Goal: Information Seeking & Learning: Learn about a topic

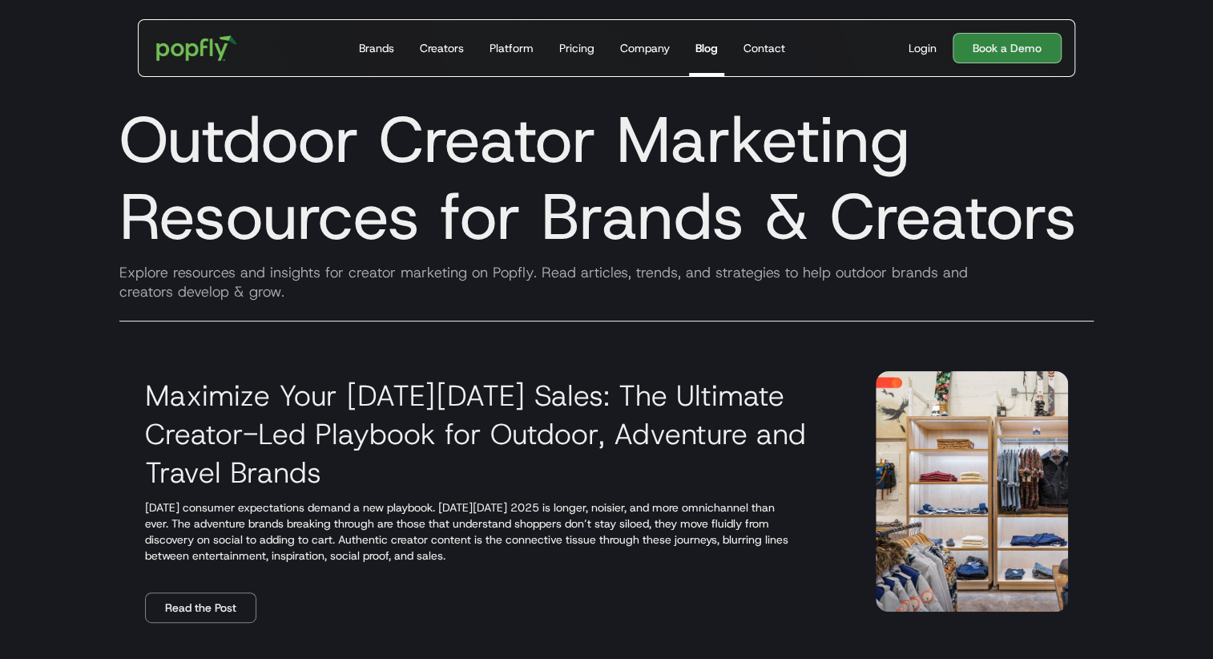
scroll to position [22, 0]
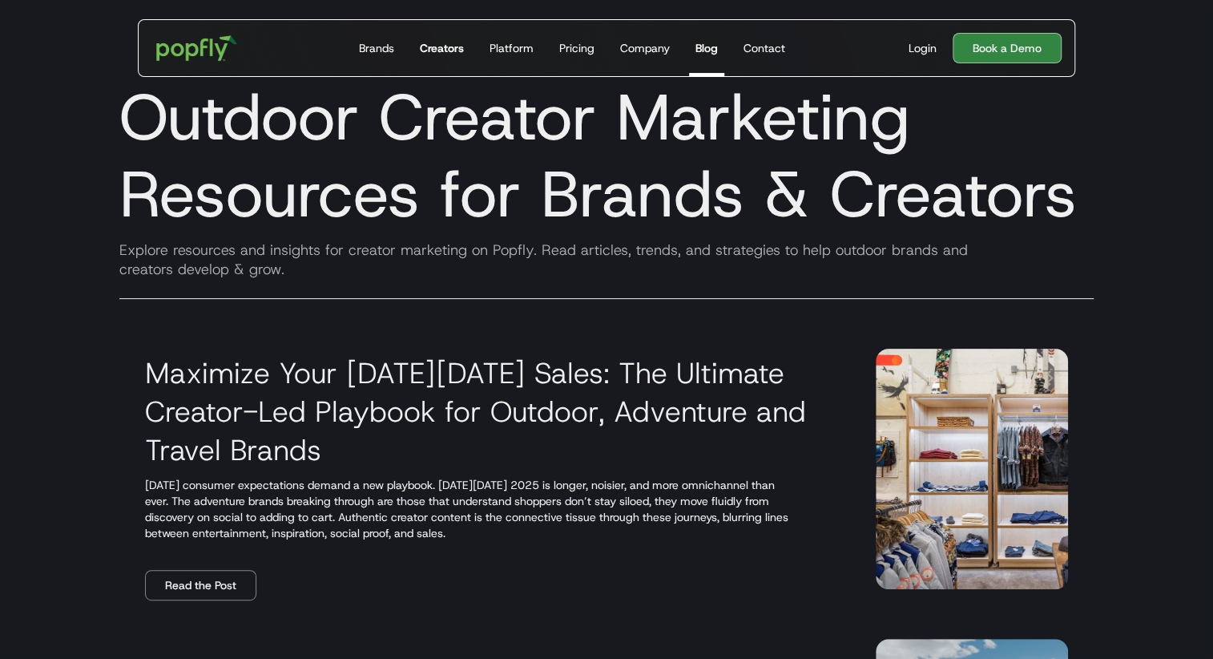
click at [461, 45] on div "Creators" at bounding box center [442, 48] width 44 height 16
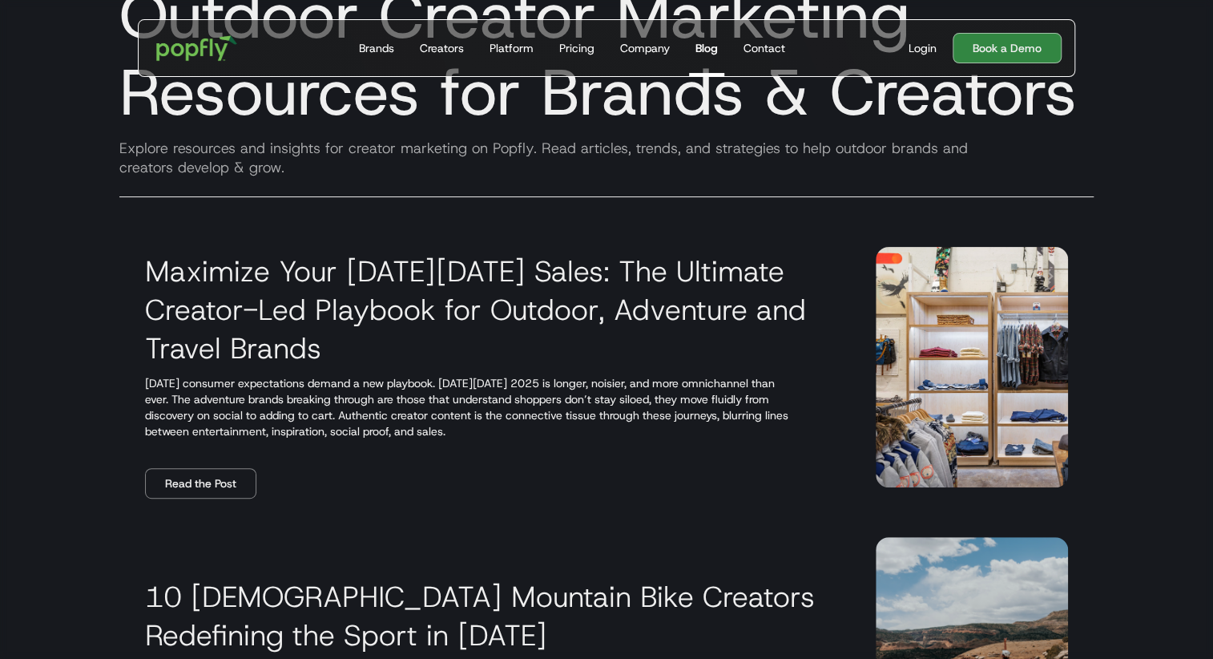
scroll to position [350, 0]
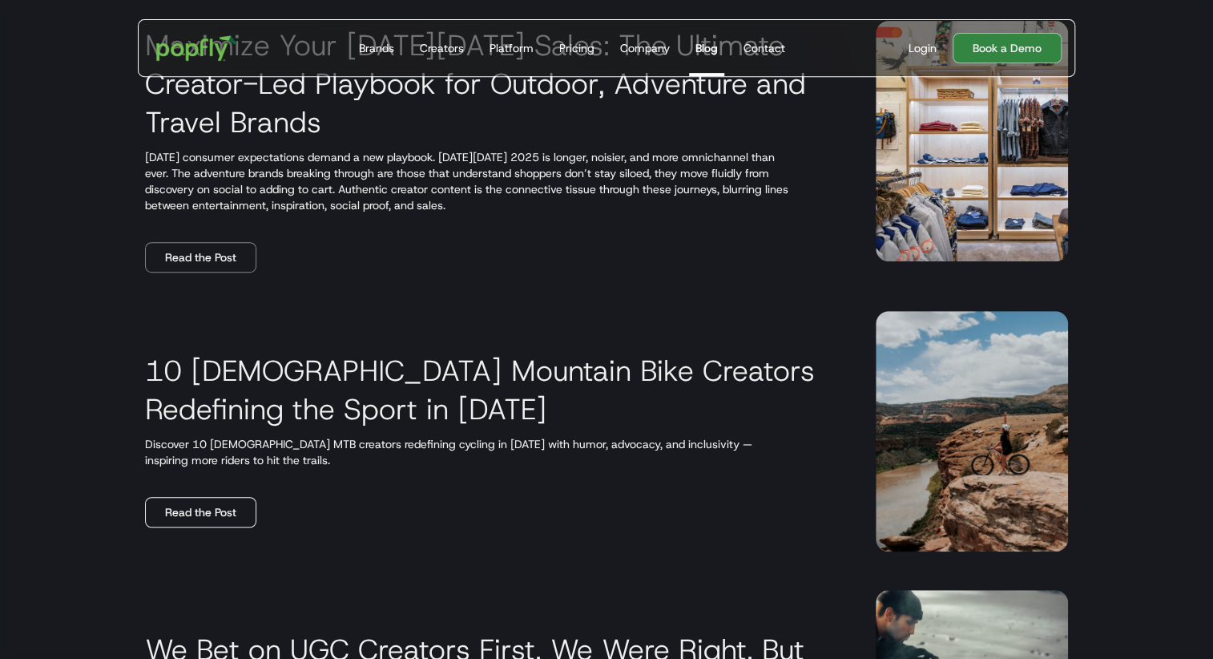
click at [225, 520] on link "Read the Post" at bounding box center [200, 512] width 111 height 30
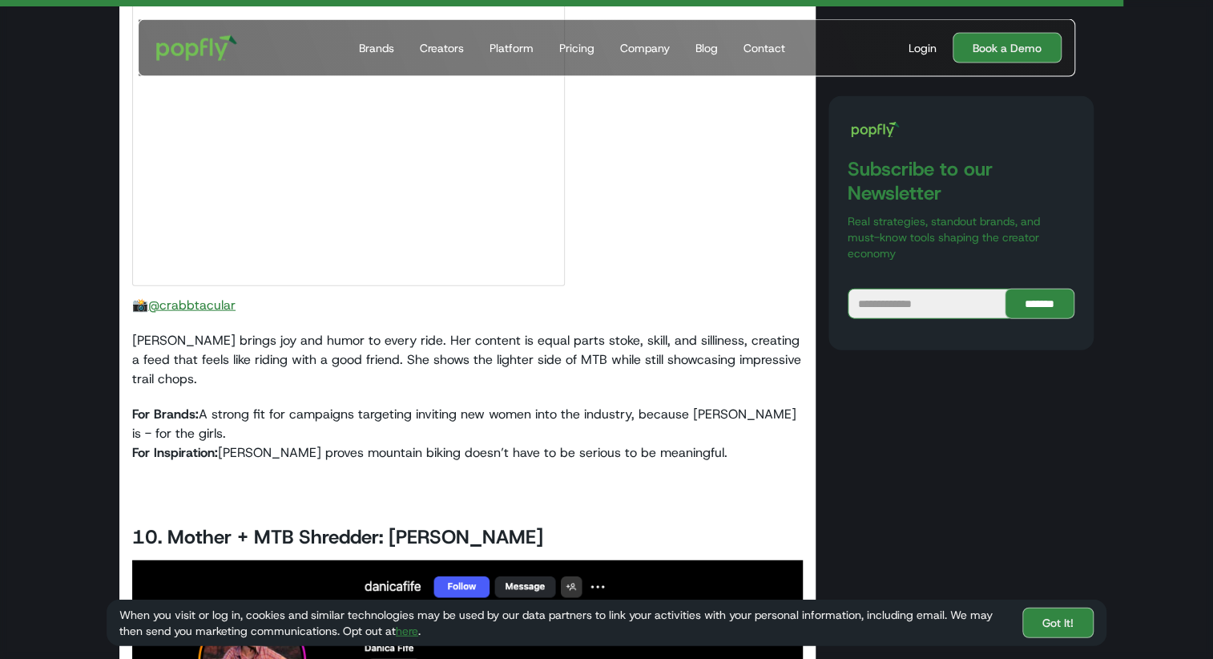
scroll to position [12007, 0]
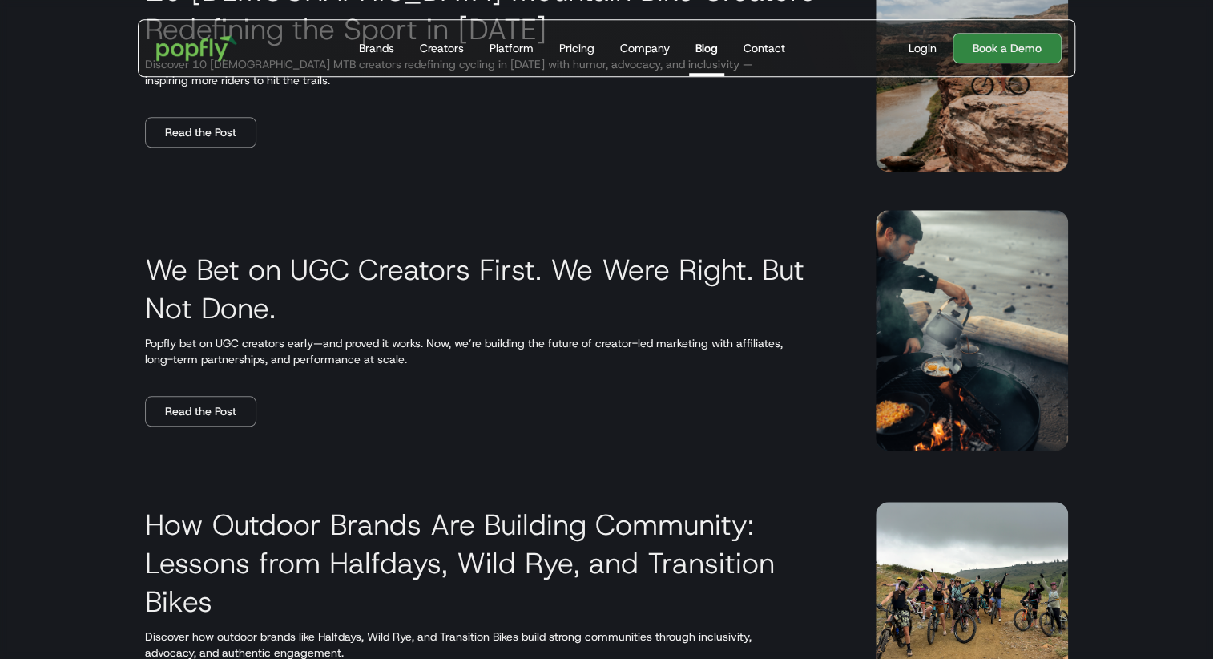
scroll to position [732, 0]
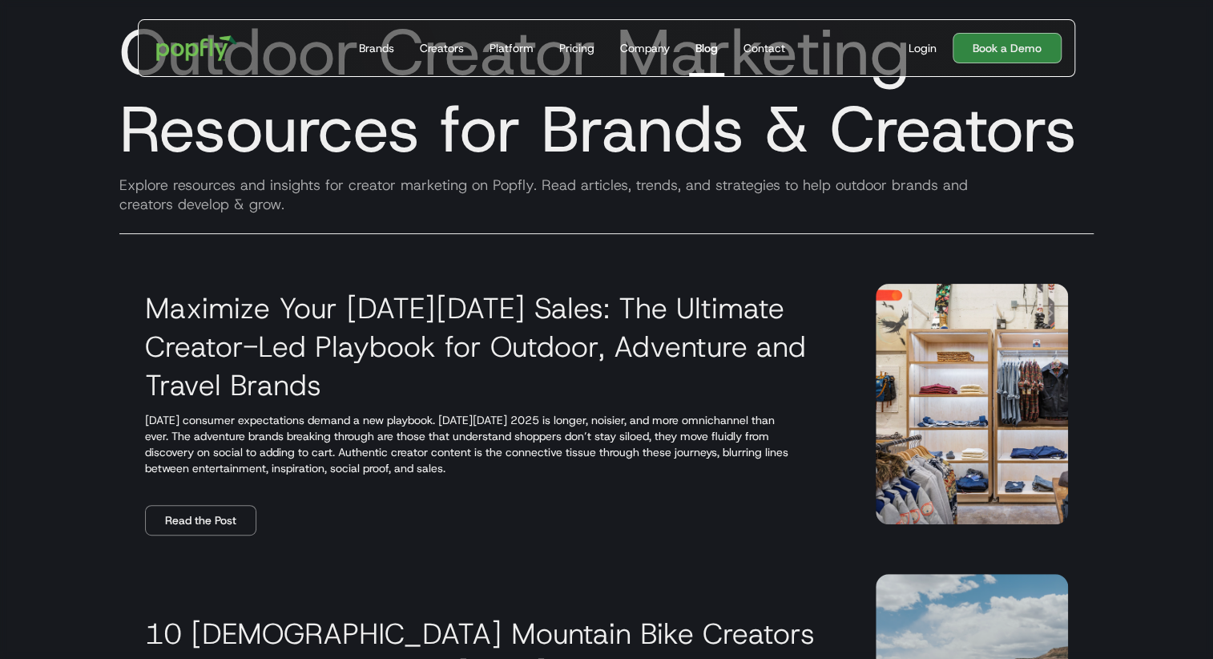
scroll to position [134, 0]
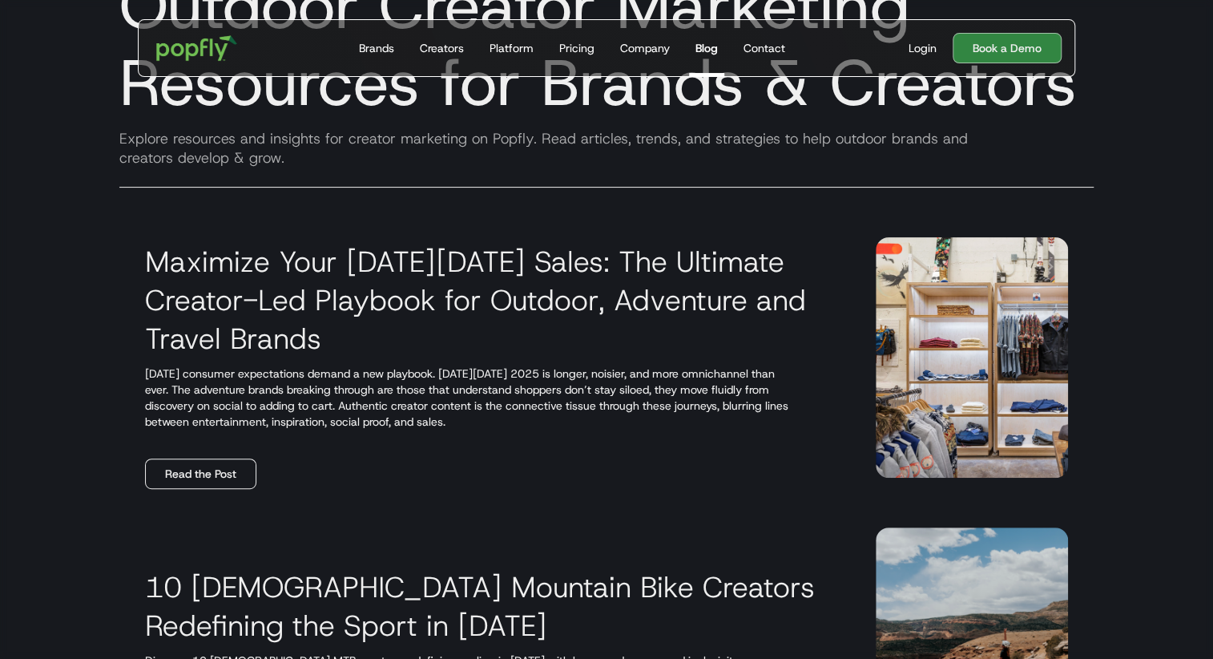
click at [204, 466] on link "Read the Post" at bounding box center [200, 473] width 111 height 30
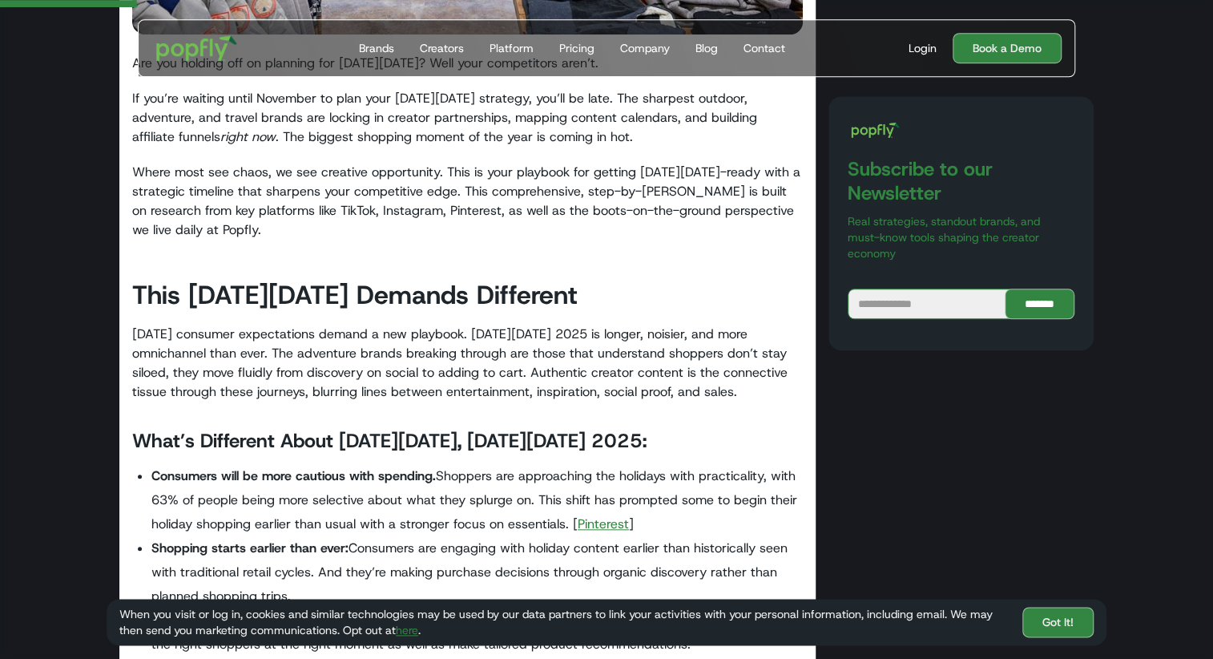
scroll to position [670, 0]
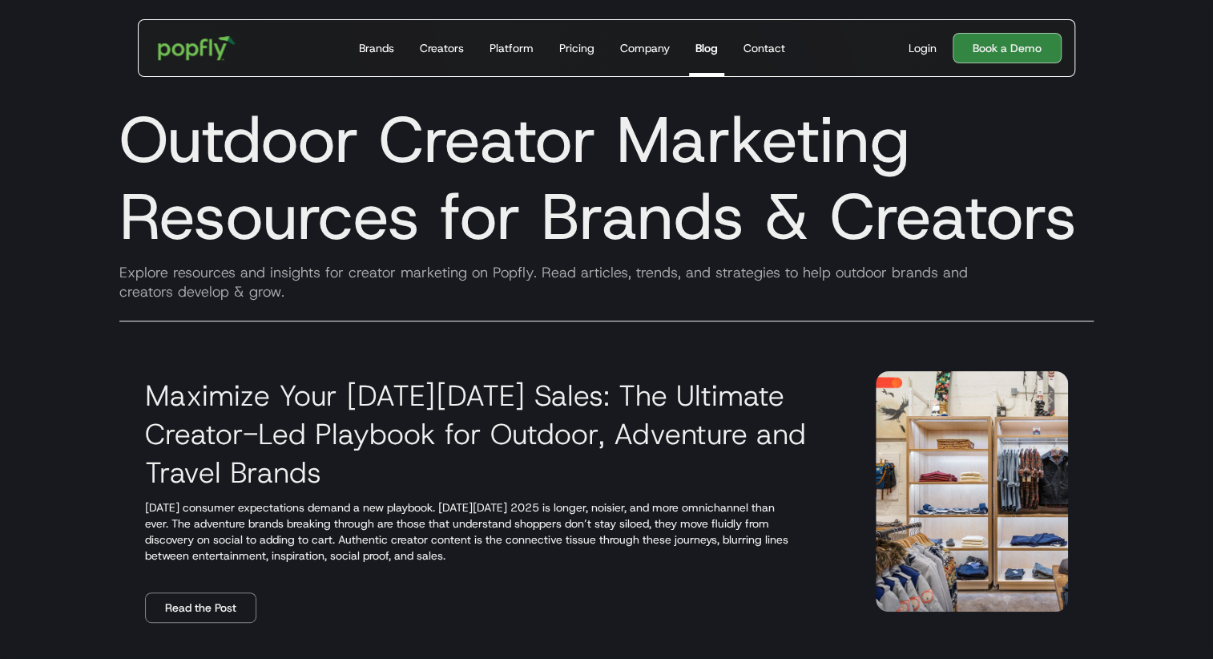
click at [191, 44] on img "home" at bounding box center [196, 48] width 99 height 46
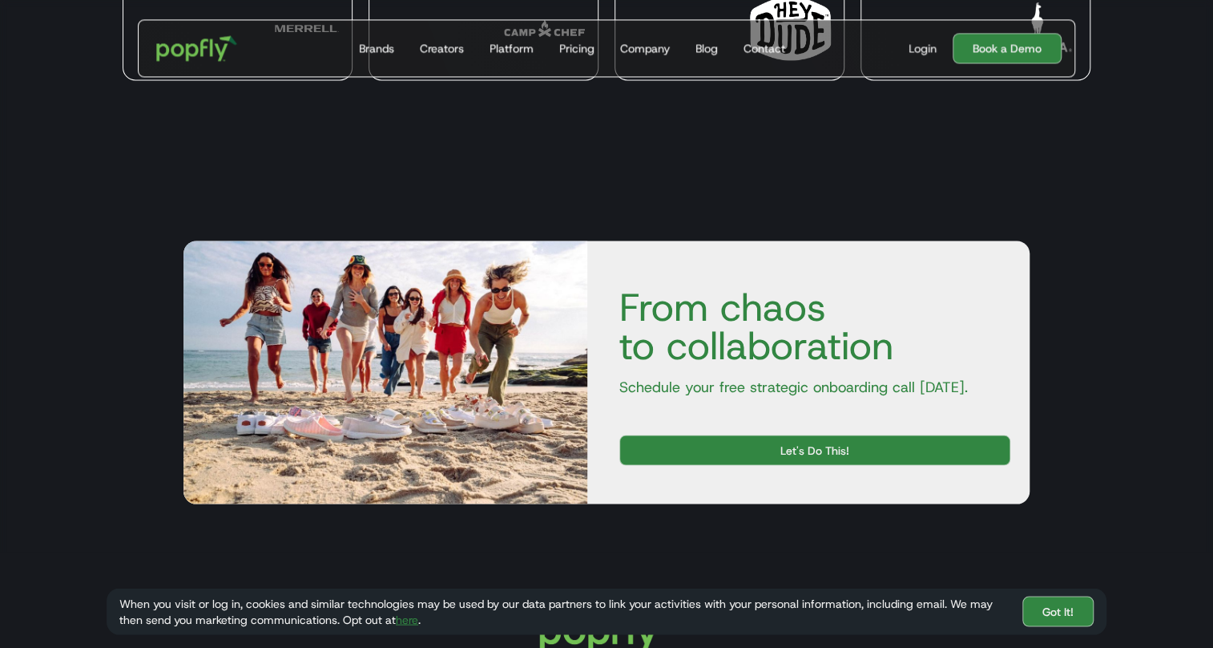
scroll to position [5175, 0]
